Goal: Task Accomplishment & Management: Manage account settings

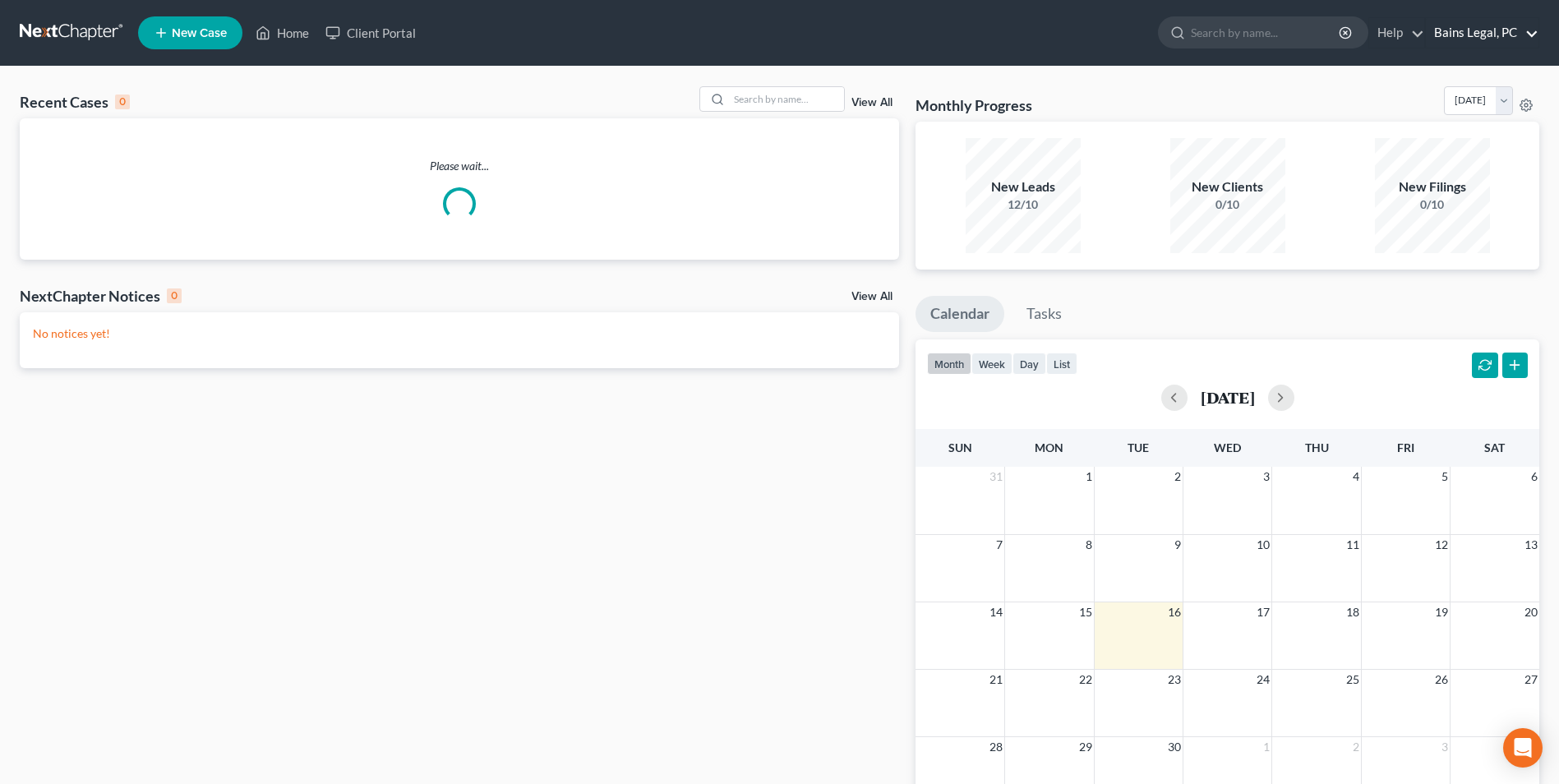
click at [1522, 31] on link "Bains Legal, PC" at bounding box center [1482, 33] width 113 height 30
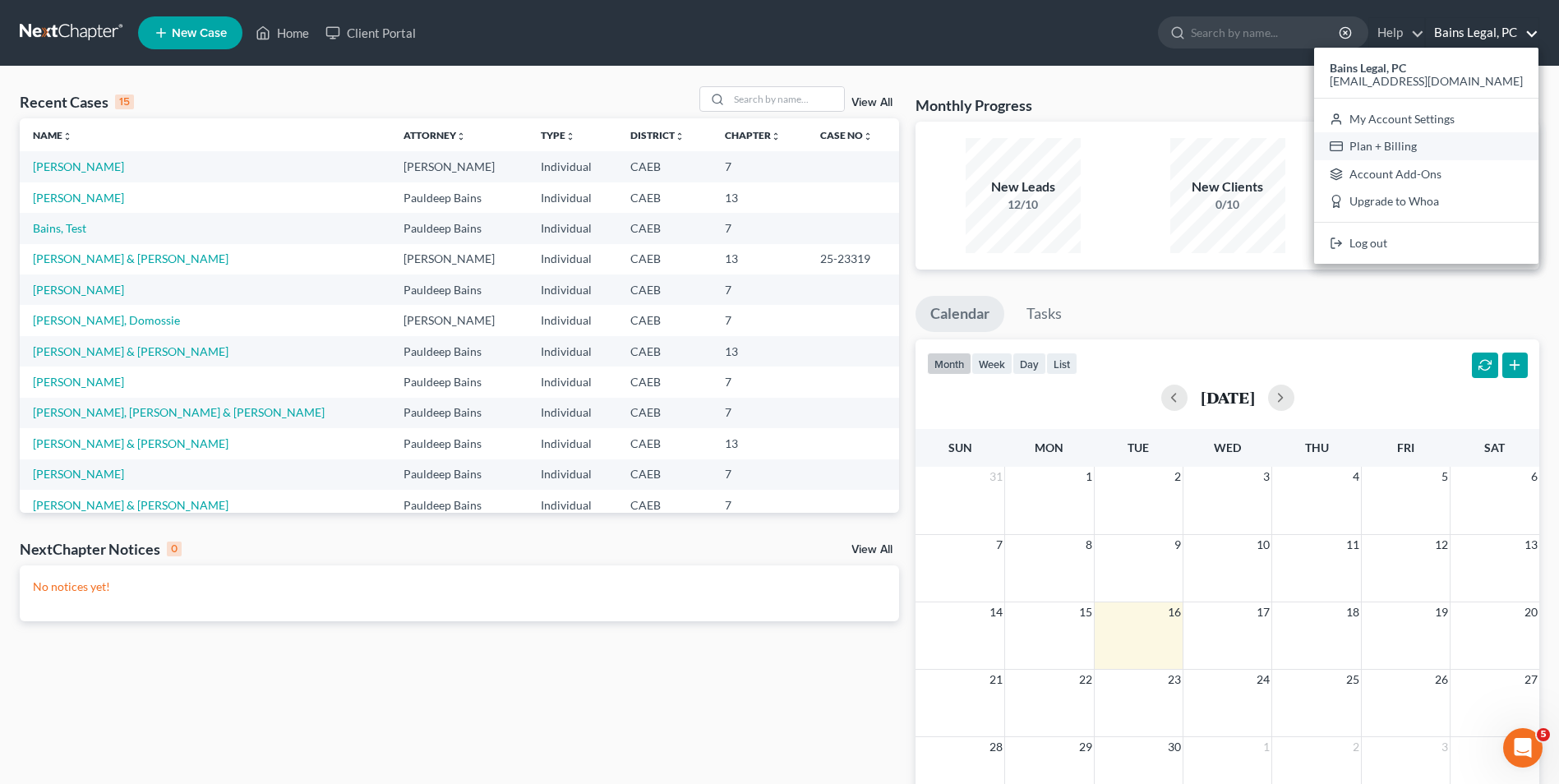
click at [1441, 144] on link "Plan + Billing" at bounding box center [1426, 146] width 225 height 28
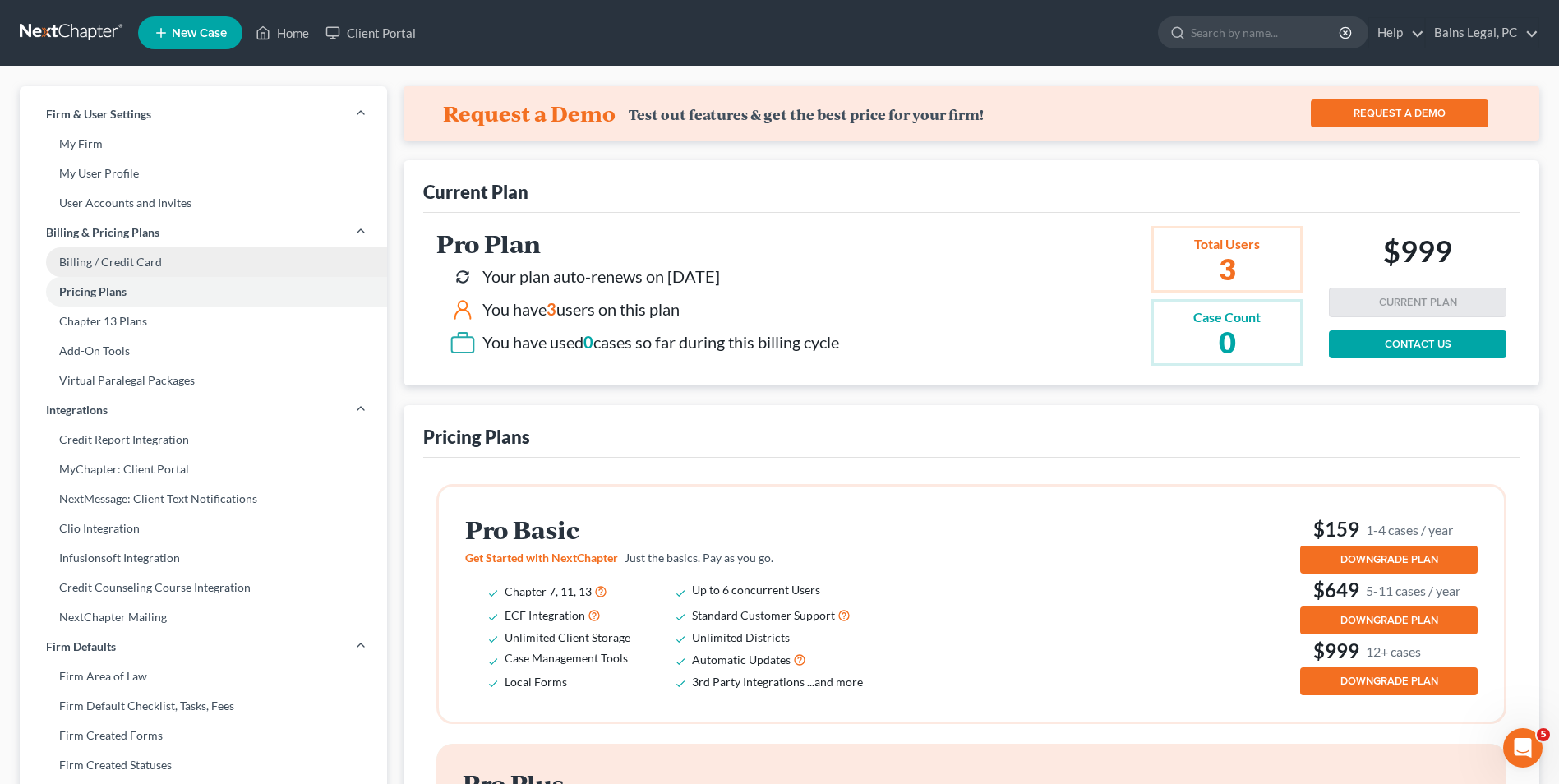
click at [96, 260] on link "Billing / Credit Card" at bounding box center [203, 262] width 367 height 30
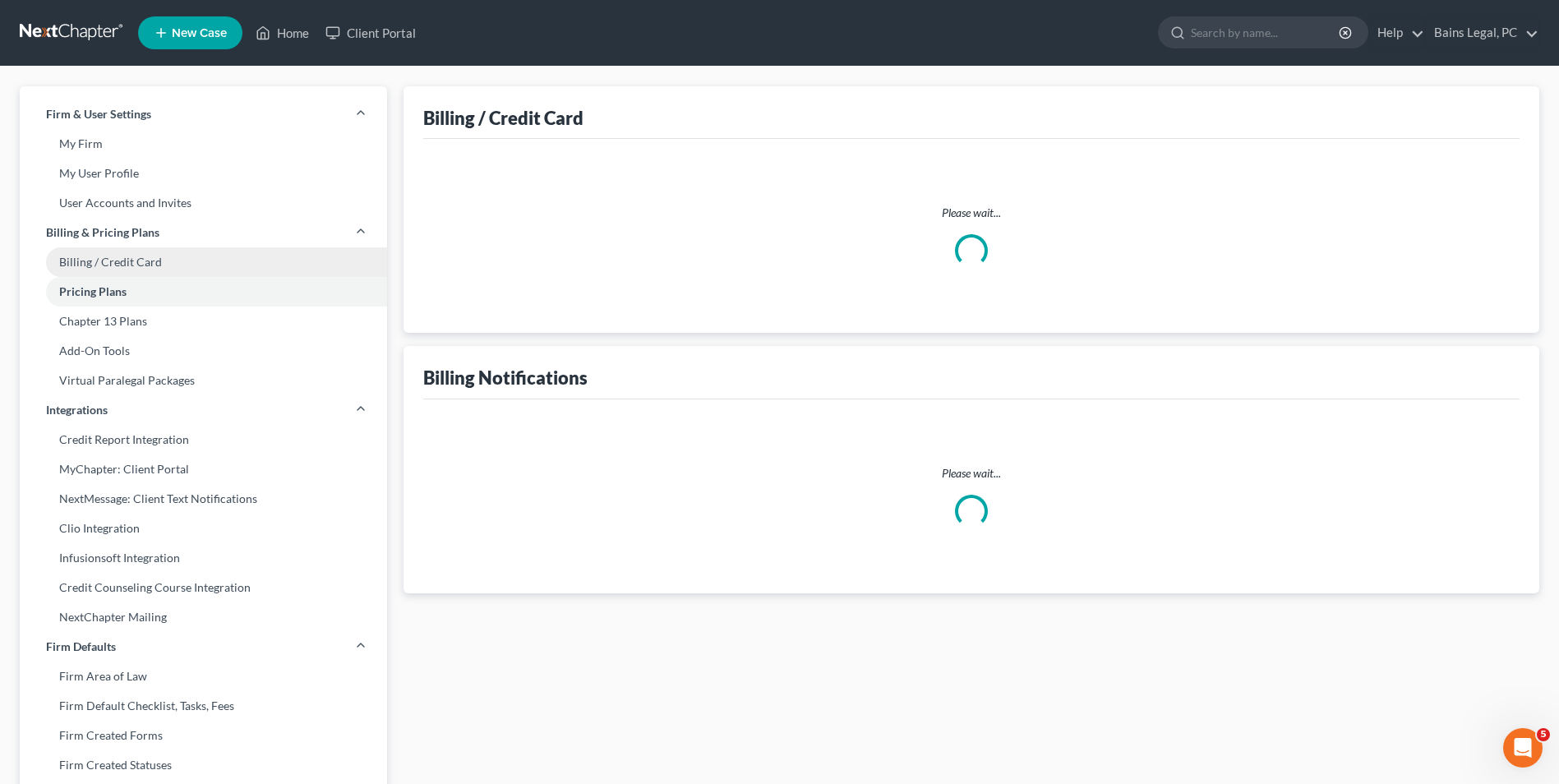
select select "4"
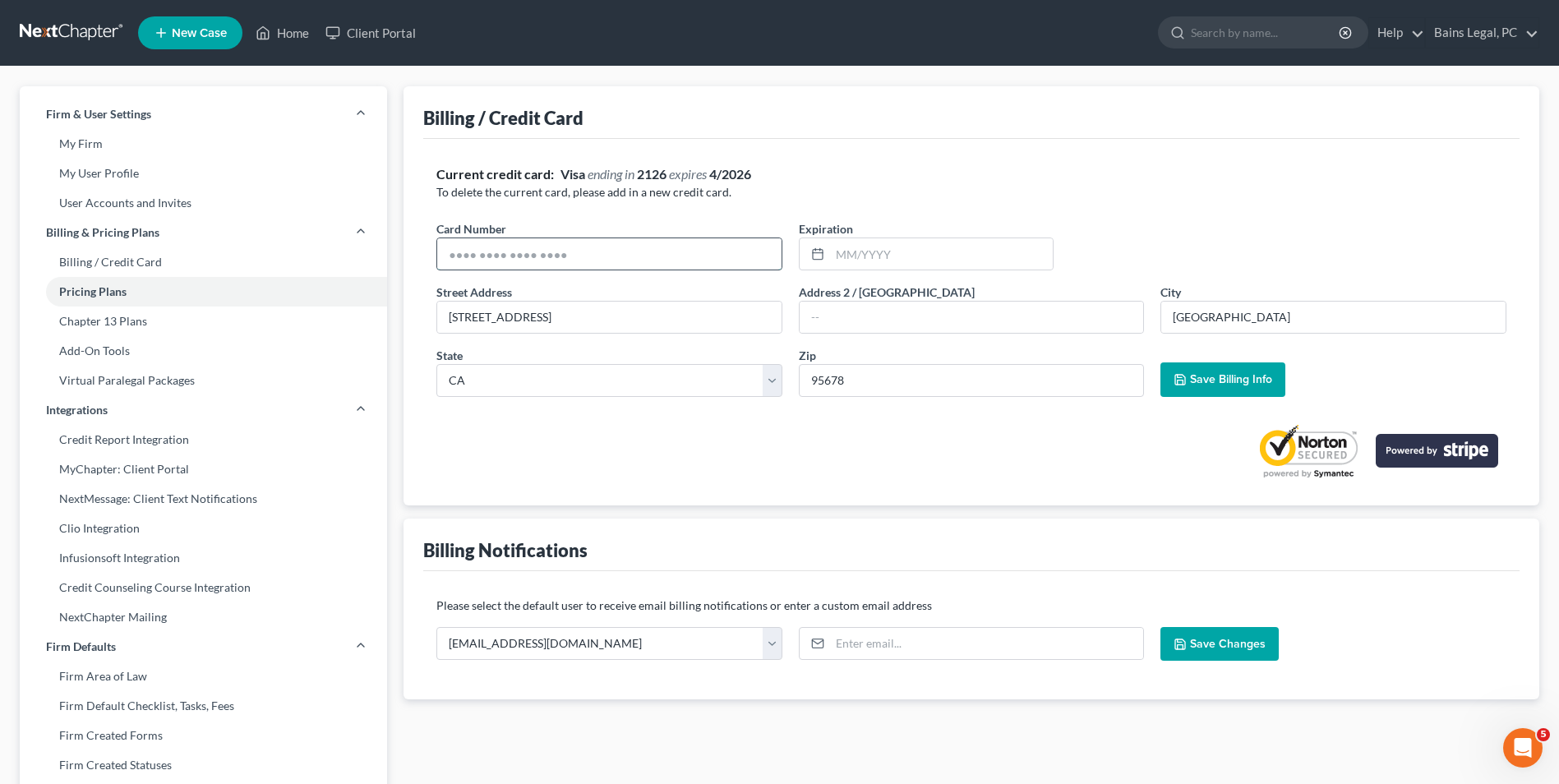
click at [598, 250] on input "text" at bounding box center [609, 254] width 344 height 31
type input "[CREDIT_CARD_NUMBER]"
type input "0430"
type input "[STREET_ADDRESS]"
type input "Rocklin"
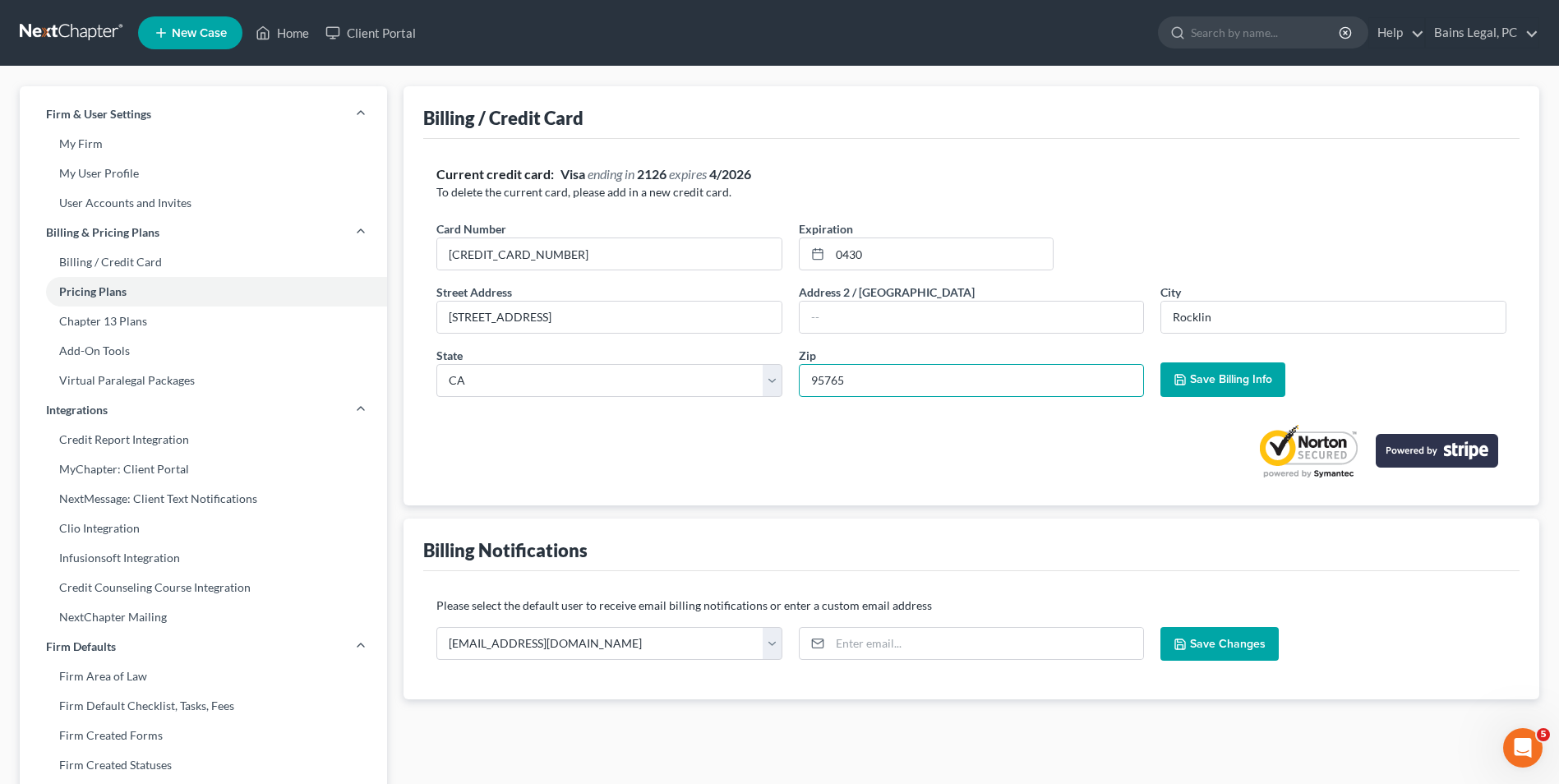
type input "95765"
click at [617, 448] on div at bounding box center [971, 444] width 1070 height 69
click at [1174, 385] on icon "button" at bounding box center [1180, 379] width 13 height 13
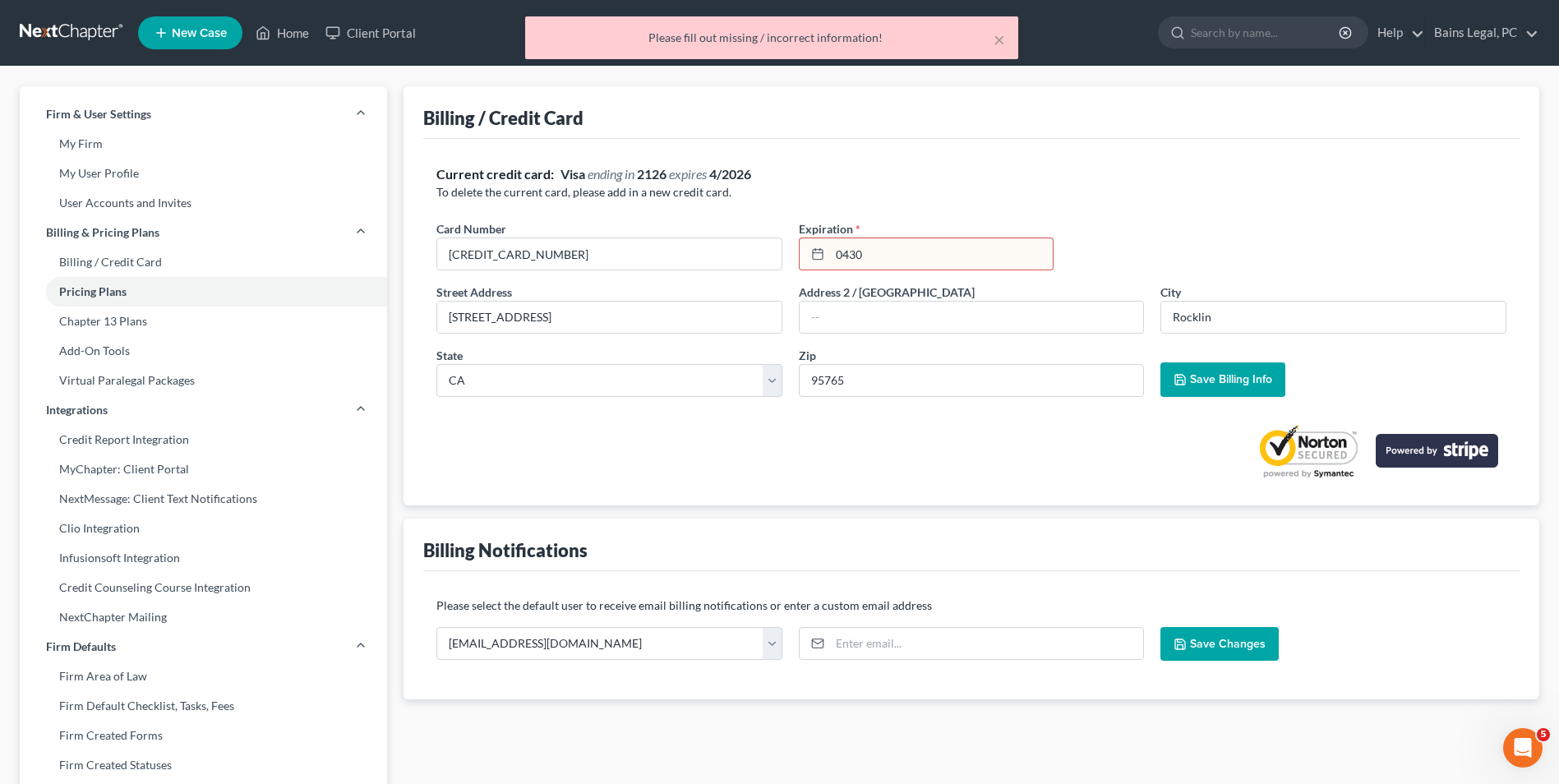
click at [892, 262] on input "0430" at bounding box center [942, 254] width 223 height 31
click at [738, 253] on input "[CREDIT_CARD_NUMBER]" at bounding box center [609, 254] width 344 height 31
drag, startPoint x: 877, startPoint y: 252, endPoint x: 752, endPoint y: 257, distance: 125.1
click at [752, 257] on div "Card Number * [CREDIT_CARD_NUMBER] Expiration * 0430" at bounding box center [971, 252] width 1087 height 63
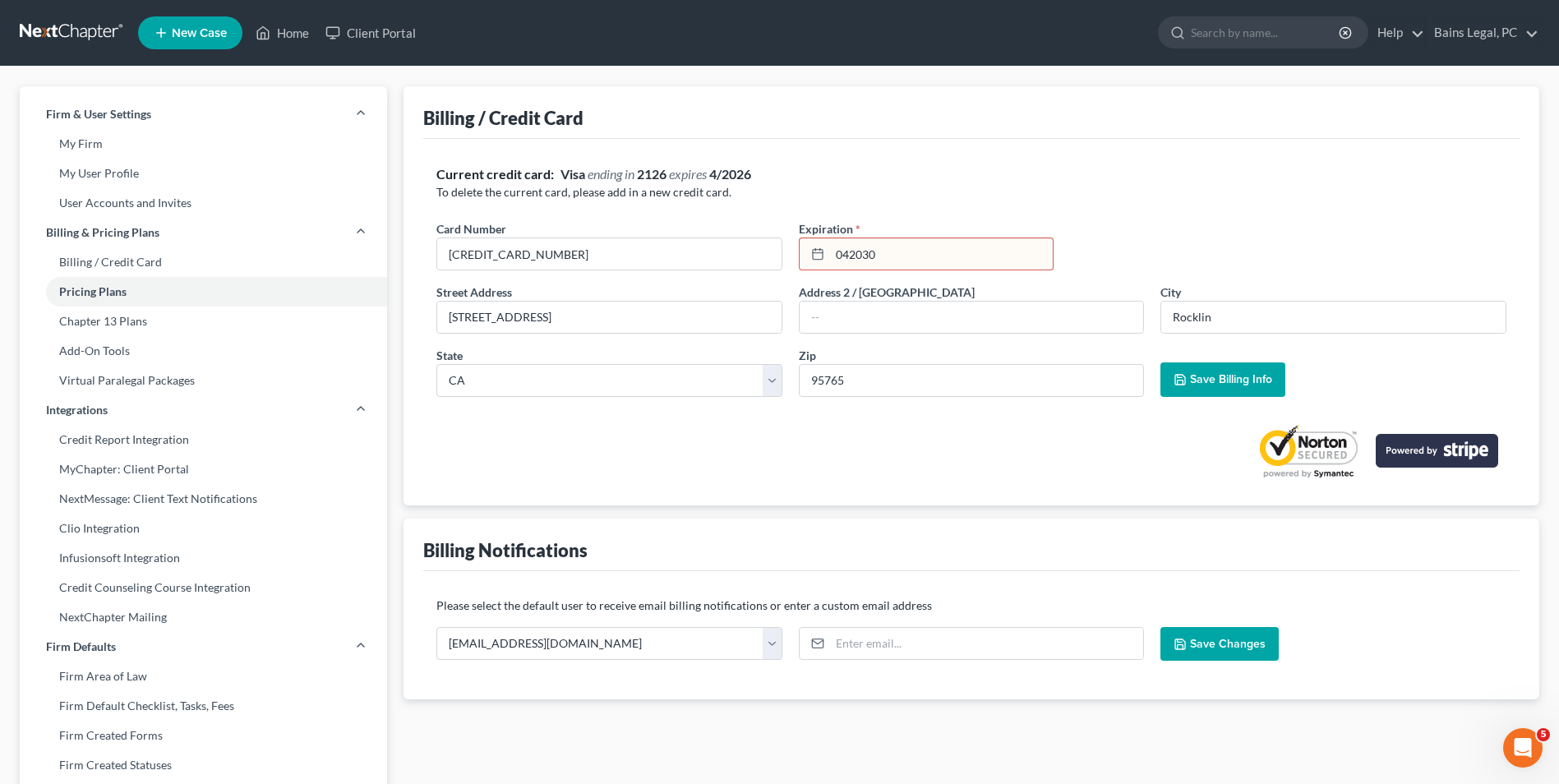
click at [1210, 380] on span "Save Billing Info" at bounding box center [1231, 378] width 82 height 14
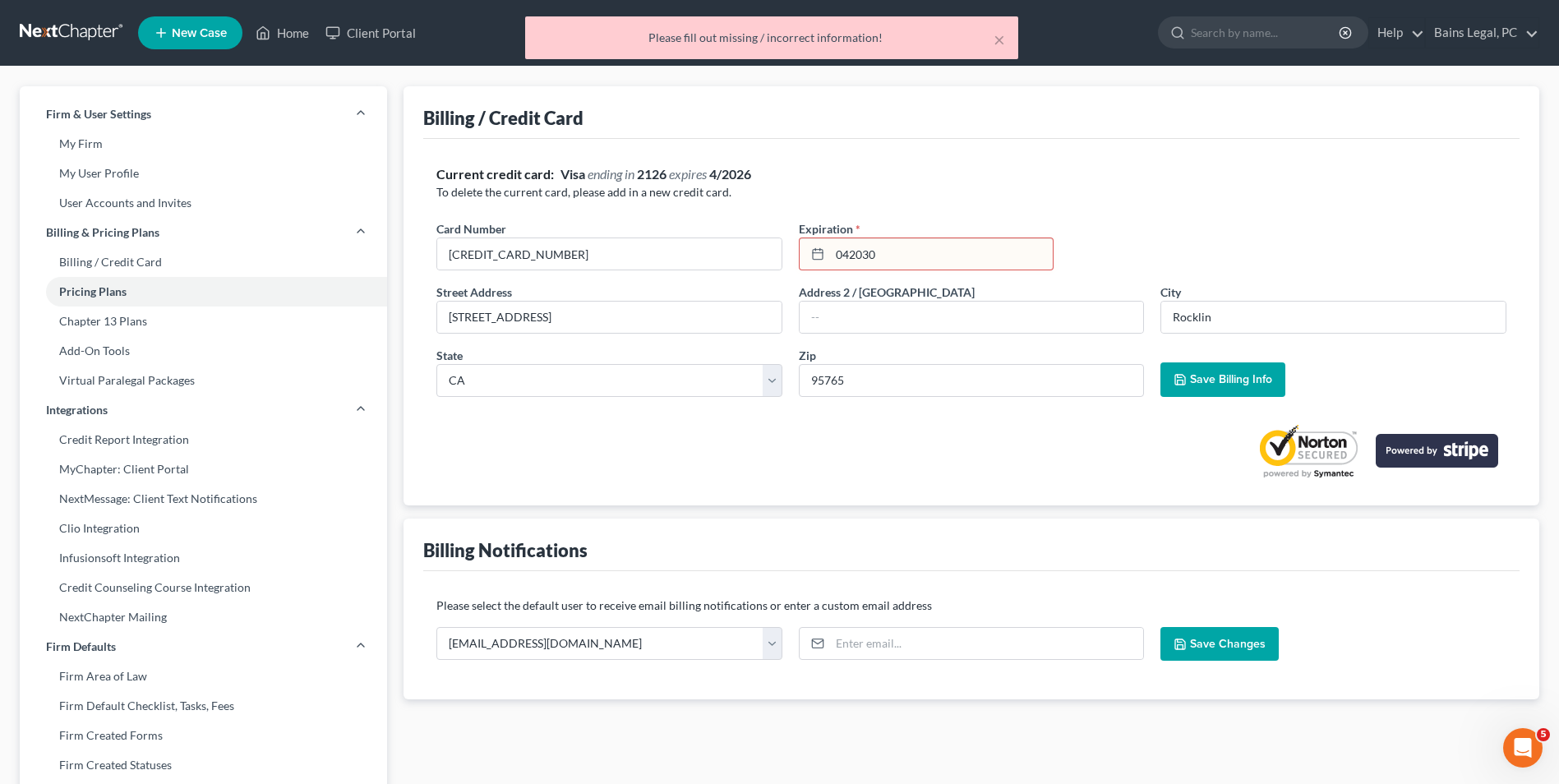
click at [879, 252] on input "042030" at bounding box center [942, 254] width 223 height 31
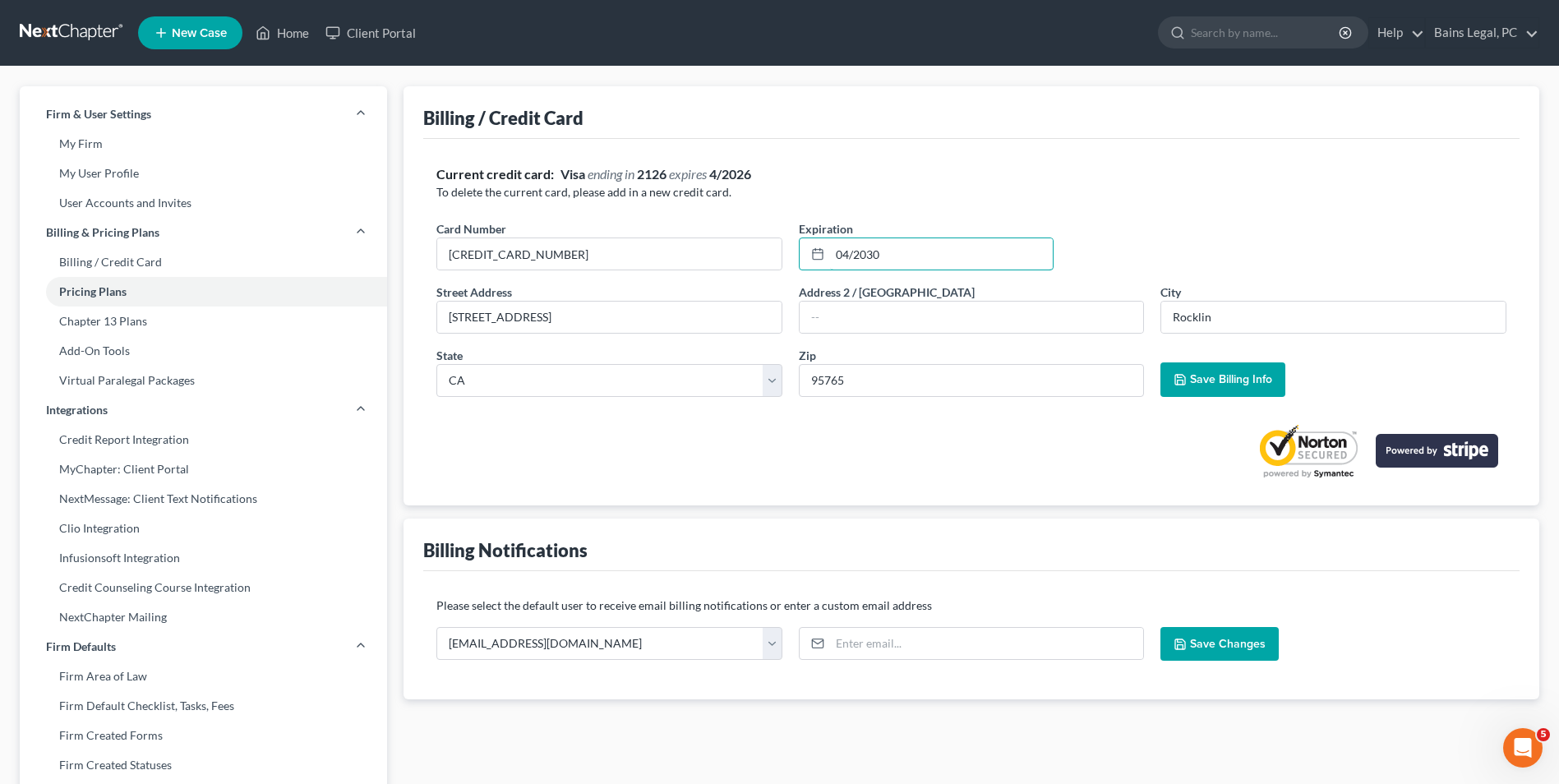
type input "04/2030"
click at [1227, 376] on span "Save Billing Info" at bounding box center [1231, 378] width 82 height 14
